Goal: Information Seeking & Learning: Learn about a topic

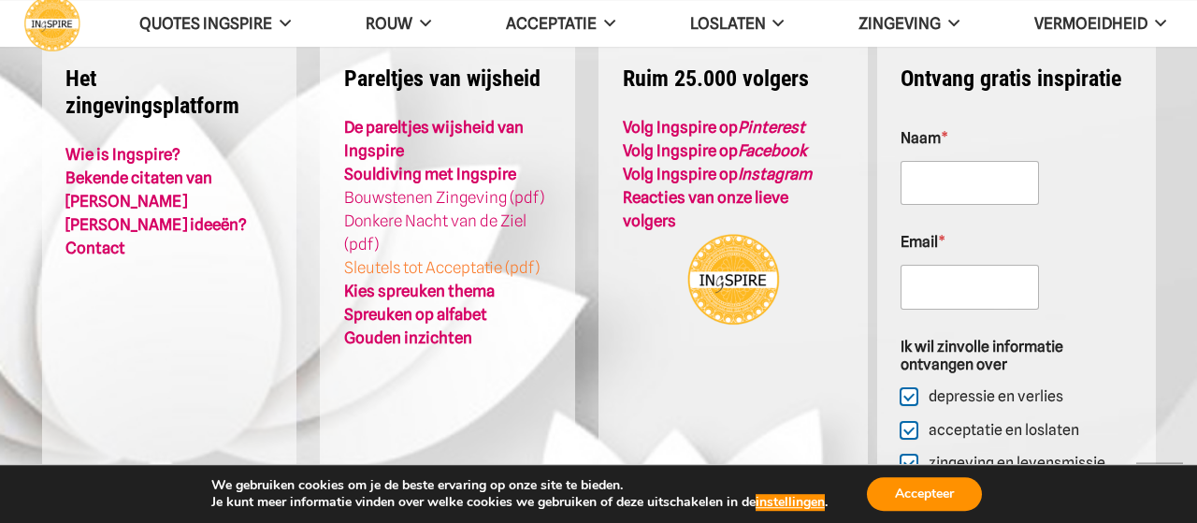
scroll to position [4864, 0]
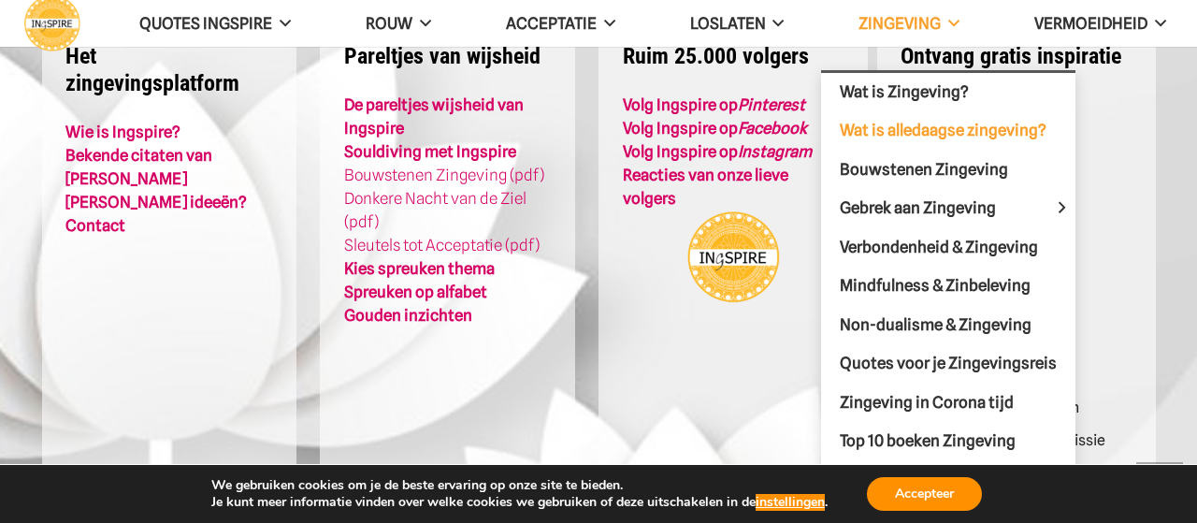
click at [885, 128] on span "Wat is alledaagse zingeving?" at bounding box center [943, 130] width 207 height 19
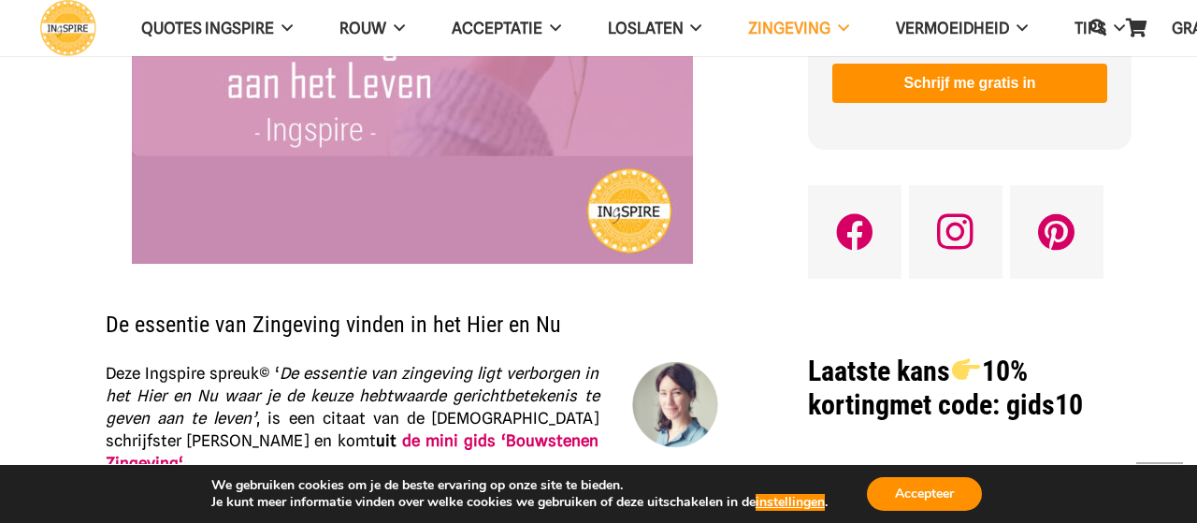
scroll to position [389, 0]
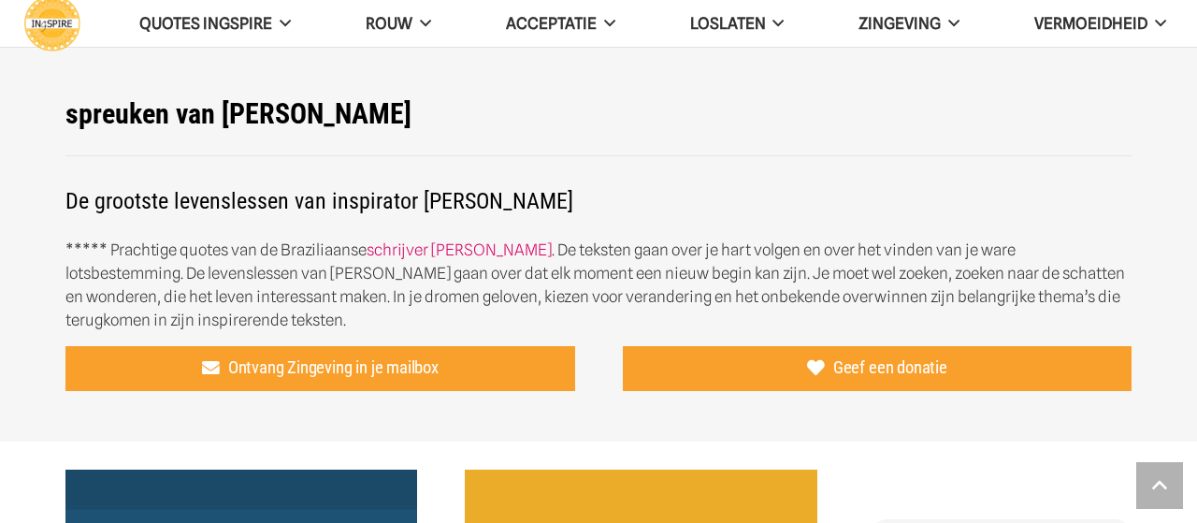
scroll to position [4723, 0]
